Goal: Entertainment & Leisure: Consume media (video, audio)

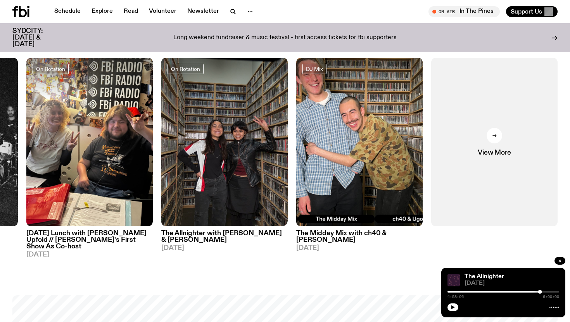
scroll to position [358, 0]
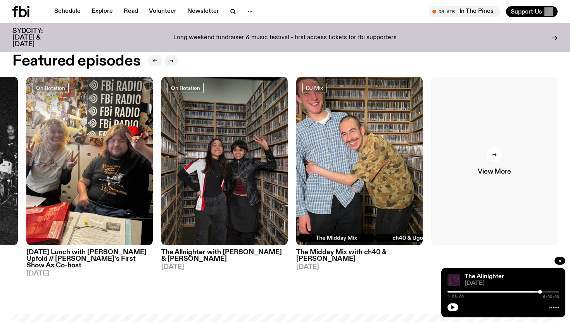
click at [497, 150] on div at bounding box center [495, 155] width 16 height 16
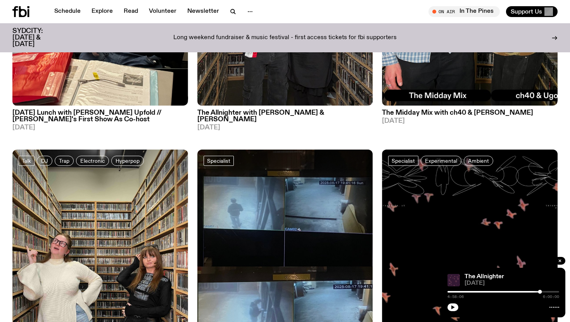
scroll to position [154, 0]
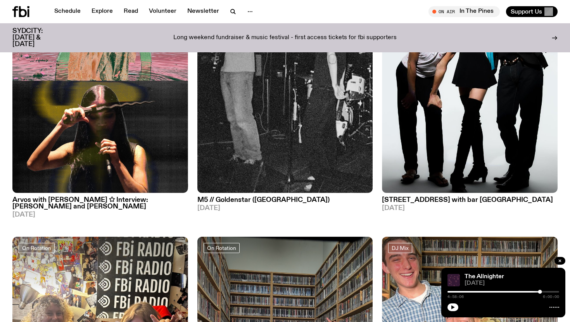
click at [23, 9] on icon at bounding box center [20, 11] width 17 height 11
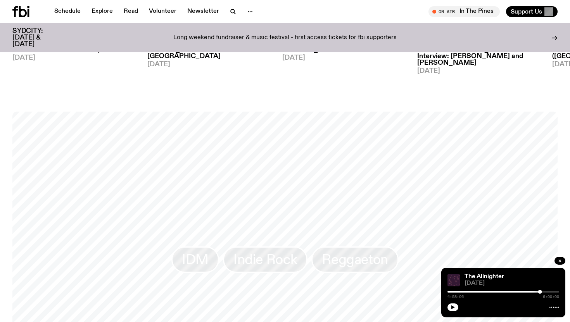
scroll to position [538, 0]
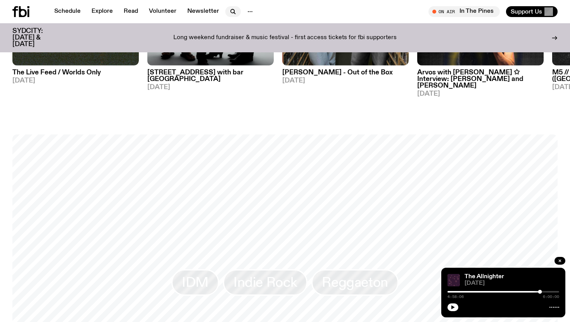
click at [228, 14] on icon "button" at bounding box center [232, 11] width 9 height 9
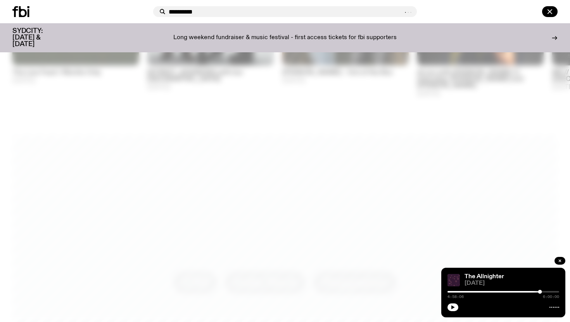
type input "**********"
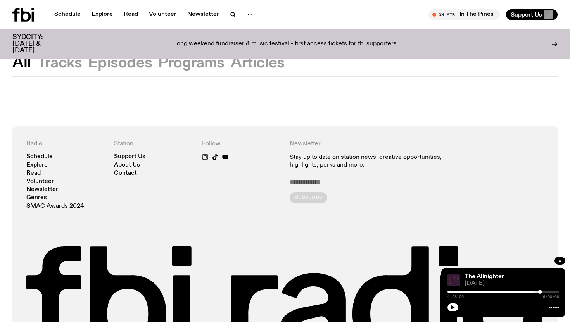
scroll to position [19, 0]
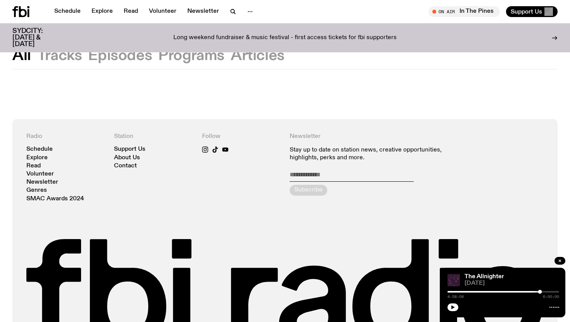
click at [158, 55] on button "Episodes" at bounding box center [191, 56] width 66 height 14
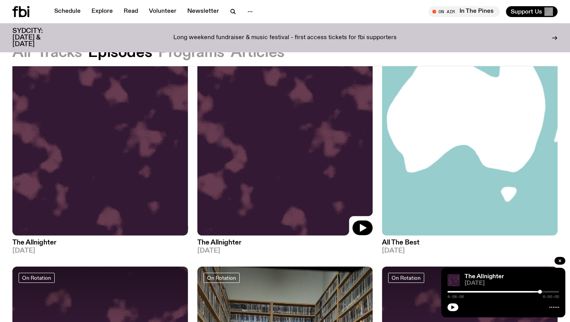
scroll to position [219, 0]
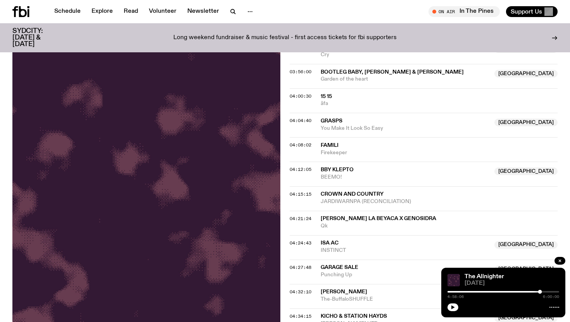
scroll to position [573, 0]
click at [326, 96] on span "15 15" at bounding box center [326, 96] width 11 height 5
click at [322, 95] on span "15 15" at bounding box center [326, 96] width 11 height 5
click at [294, 98] on span "04:00:30" at bounding box center [301, 96] width 22 height 6
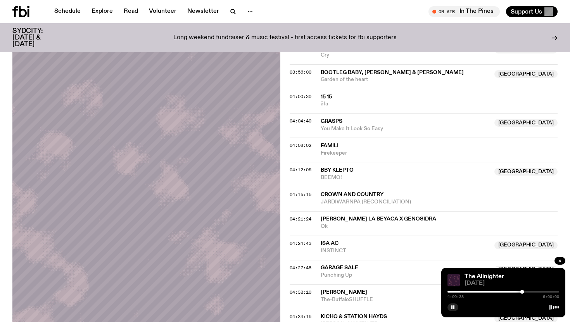
click at [523, 292] on div at bounding box center [522, 292] width 4 height 4
click at [523, 292] on div at bounding box center [523, 292] width 4 height 4
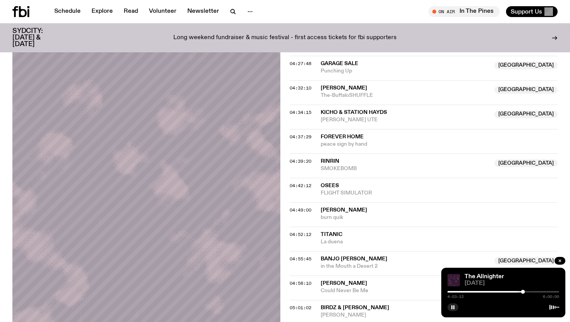
scroll to position [770, 0]
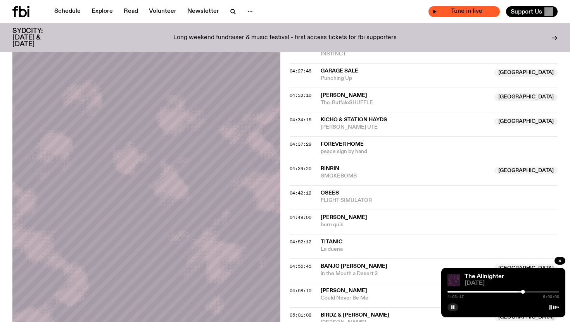
click at [484, 11] on span "Tune in live" at bounding box center [466, 12] width 59 height 6
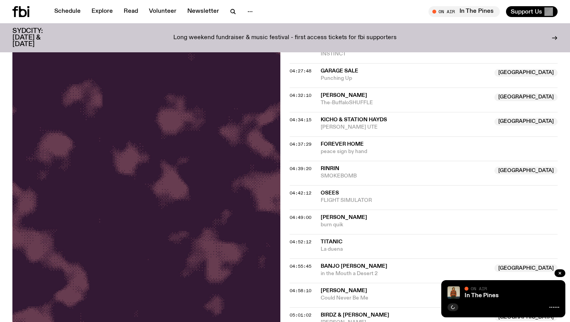
click at [17, 10] on icon at bounding box center [14, 11] width 5 height 11
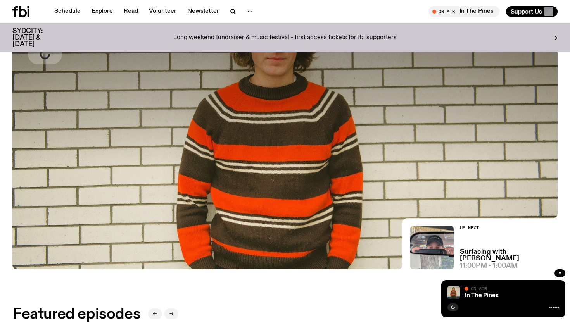
scroll to position [59, 0]
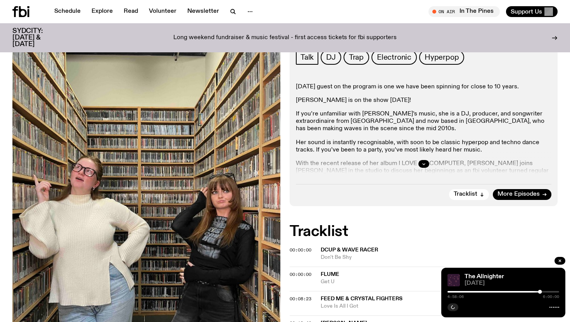
scroll to position [157, 0]
click at [424, 163] on icon "button" at bounding box center [423, 163] width 3 height 1
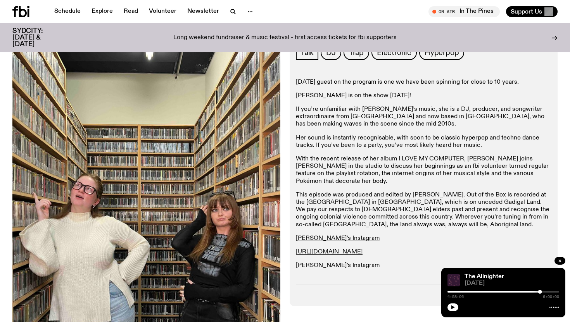
scroll to position [197, 0]
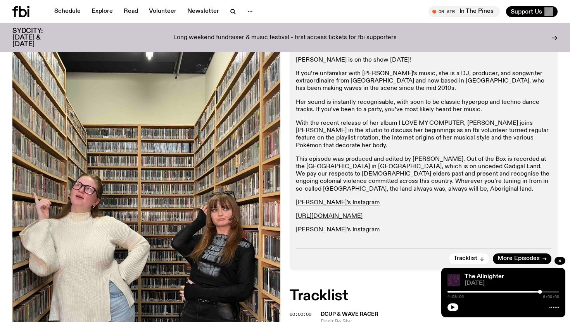
click at [316, 227] on link "[PERSON_NAME]’s Instagram" at bounding box center [338, 230] width 84 height 6
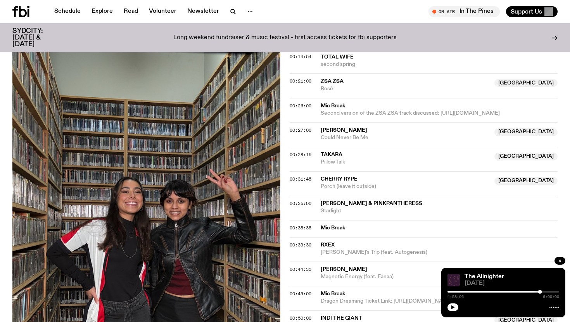
scroll to position [299, 0]
